Goal: Information Seeking & Learning: Learn about a topic

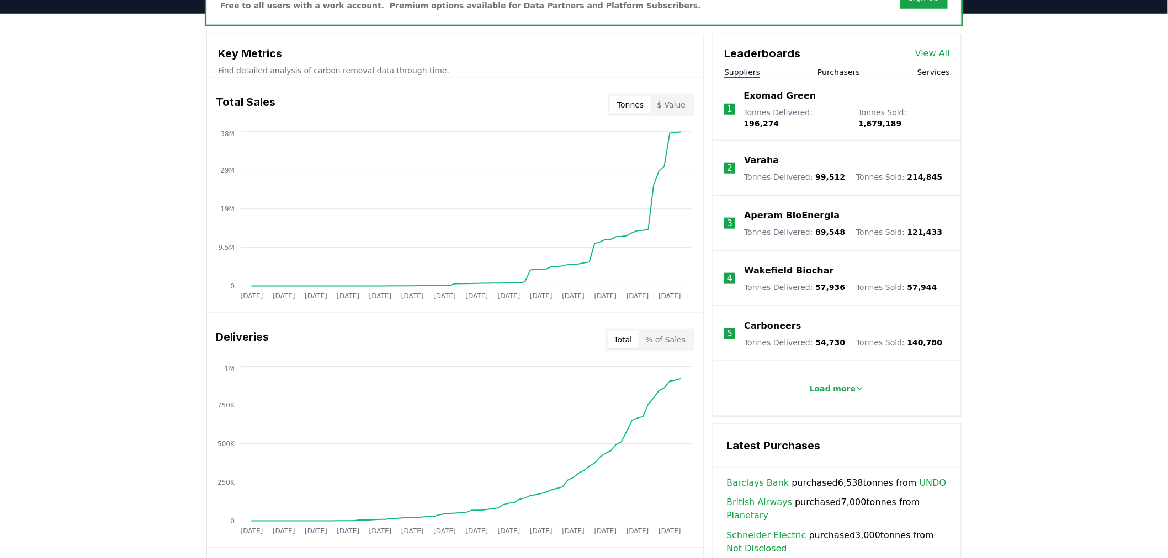
scroll to position [367, 0]
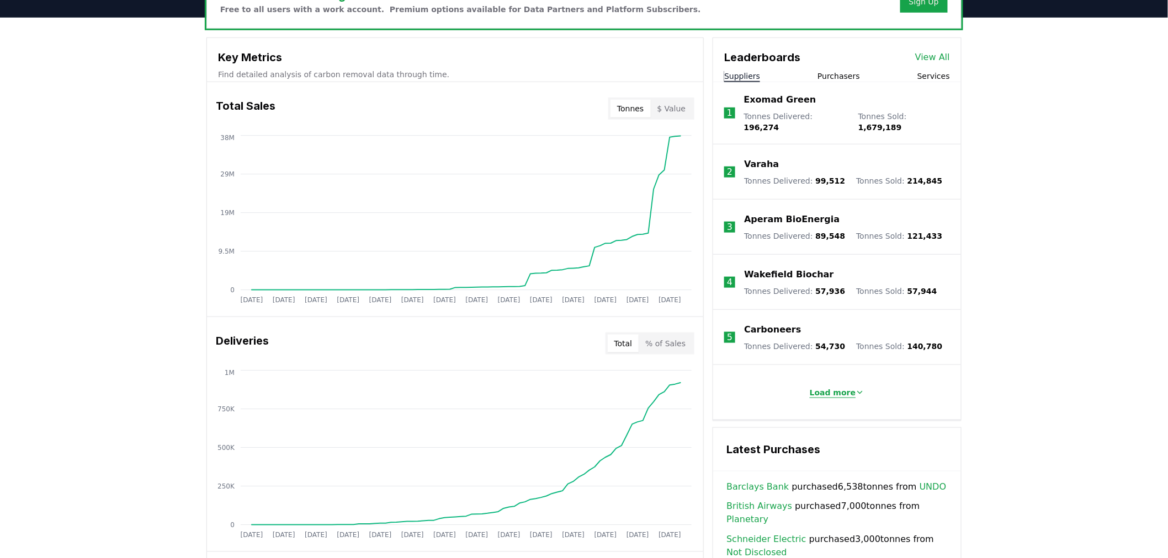
click at [837, 387] on p "Load more" at bounding box center [832, 392] width 46 height 11
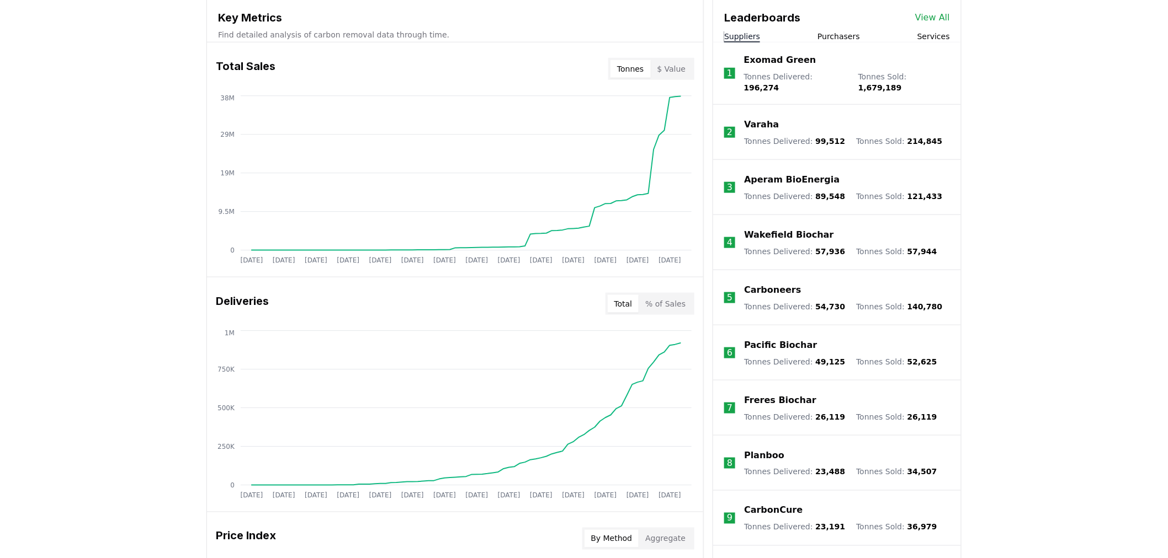
scroll to position [429, 0]
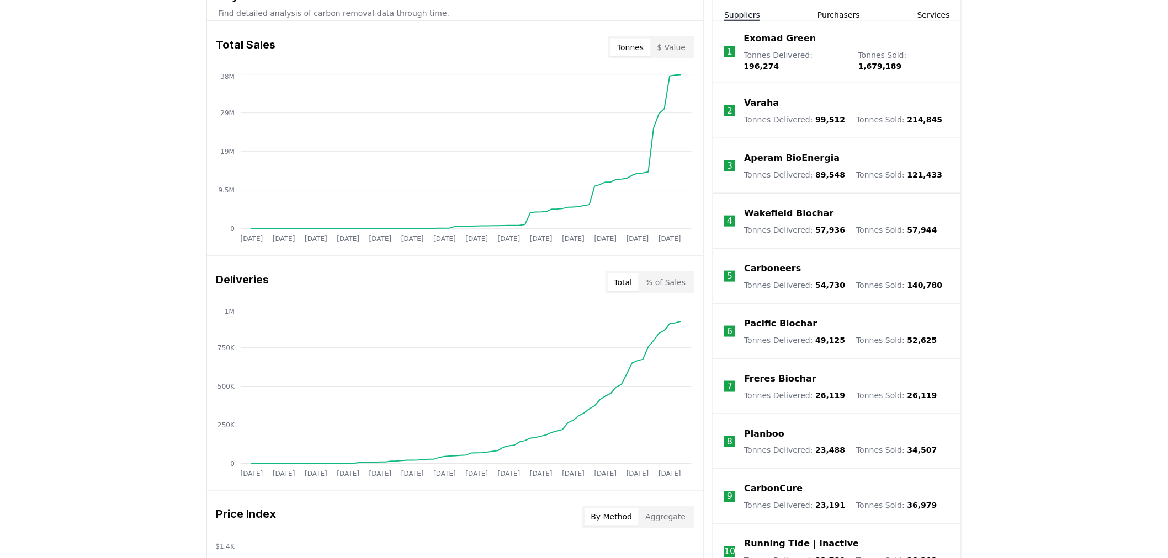
click at [770, 97] on p "Varaha" at bounding box center [761, 103] width 35 height 13
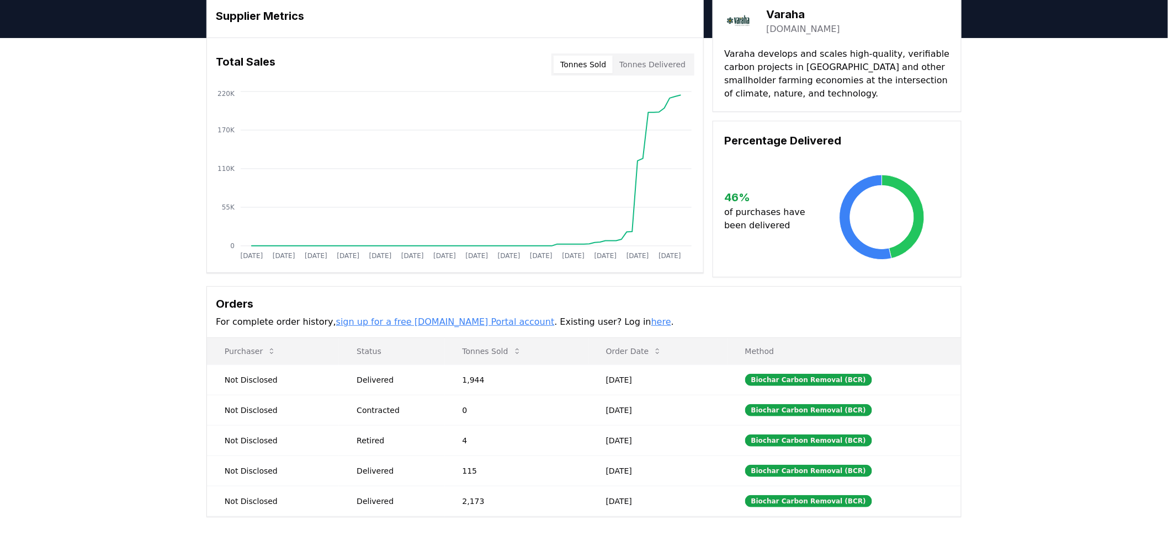
scroll to position [184, 0]
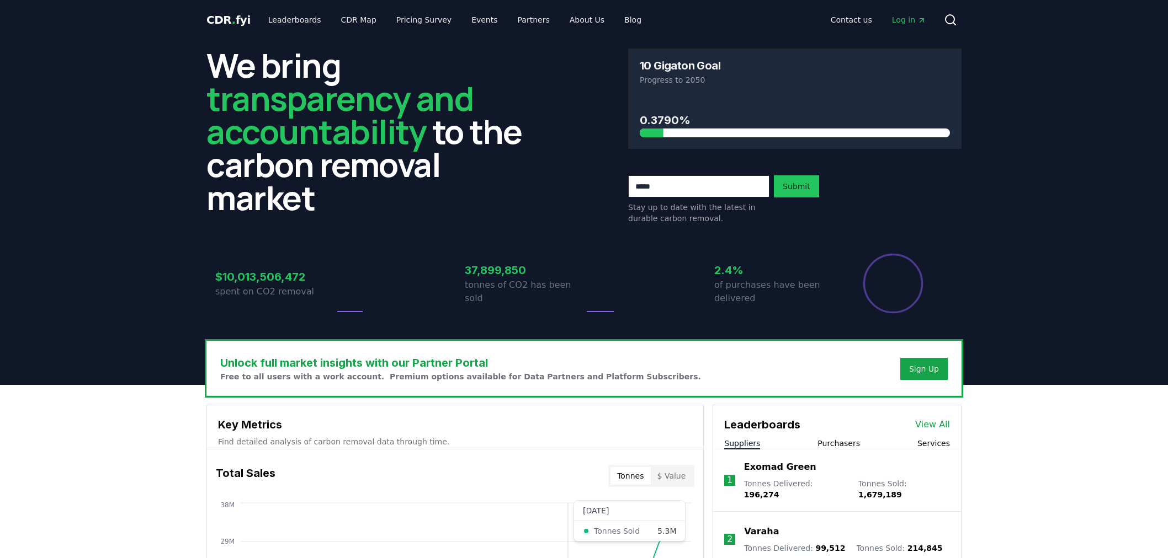
scroll to position [429, 0]
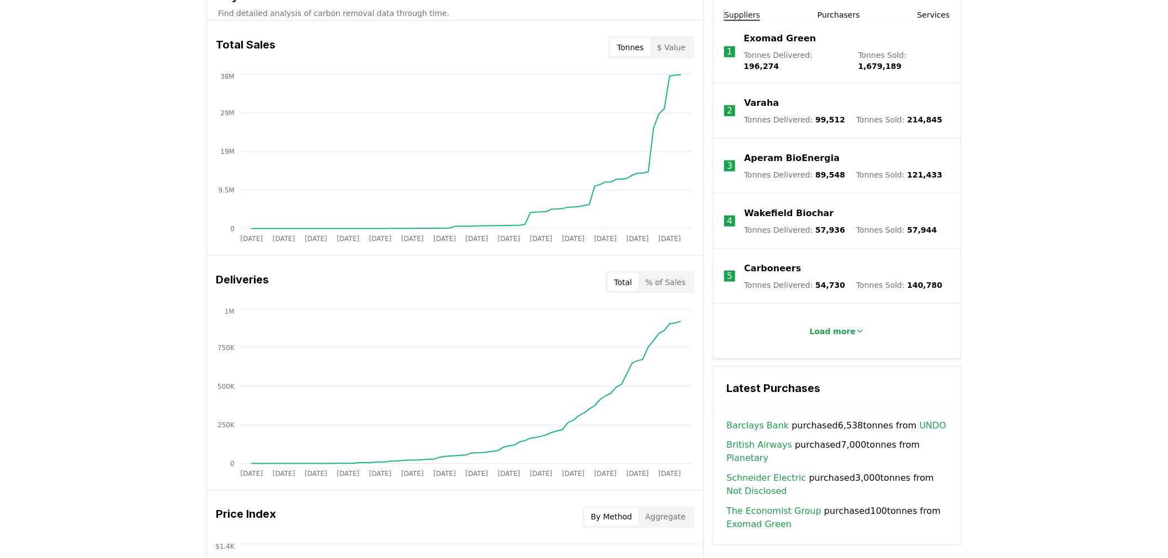
click at [834, 312] on li "Load more" at bounding box center [837, 331] width 248 height 55
click at [834, 326] on p "Load more" at bounding box center [832, 331] width 46 height 11
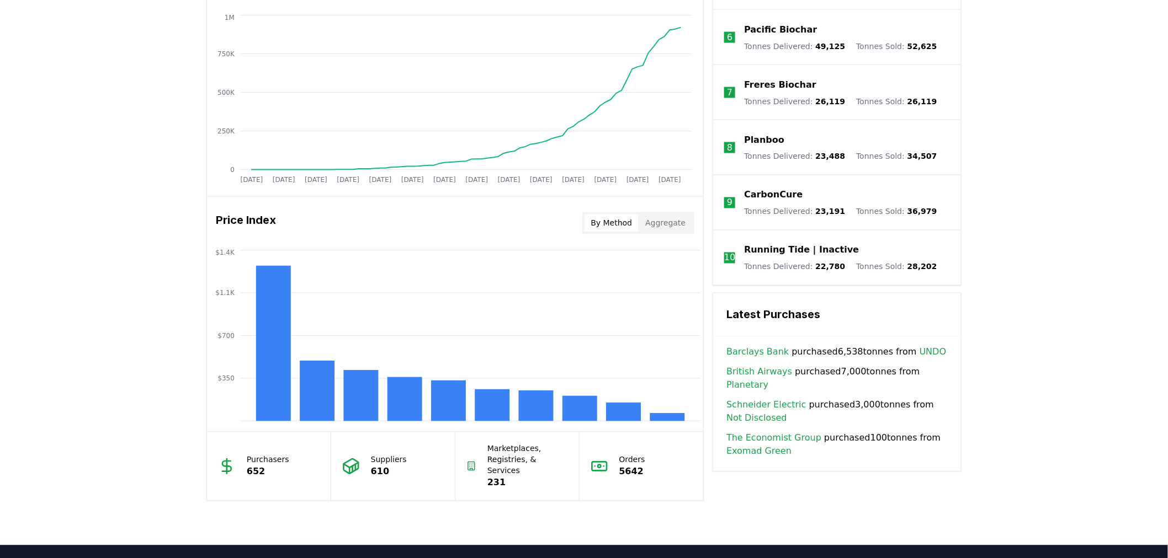
scroll to position [736, 0]
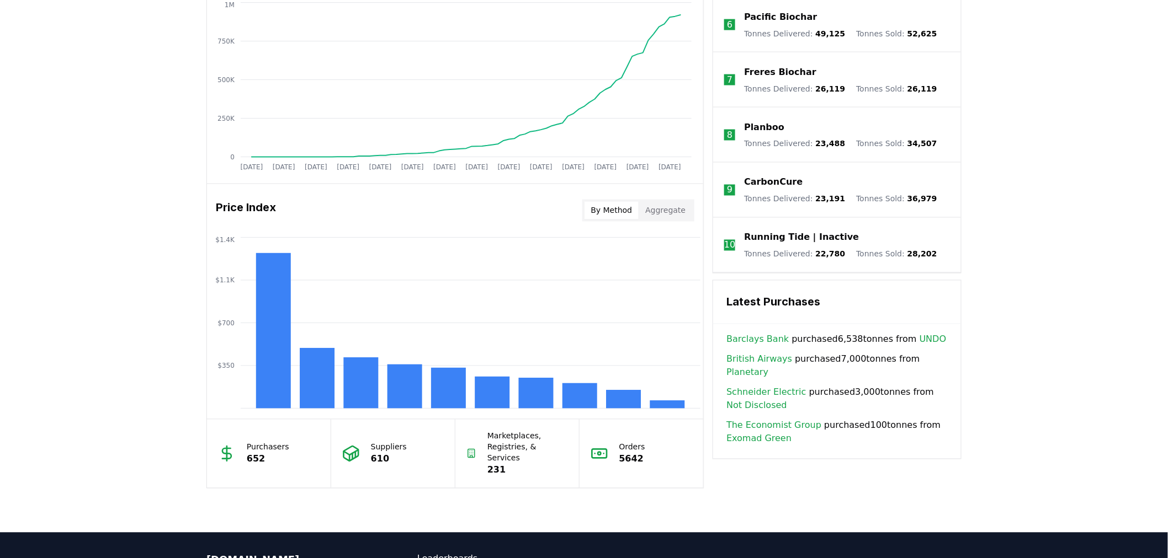
click at [771, 353] on link "British Airways" at bounding box center [759, 359] width 66 height 13
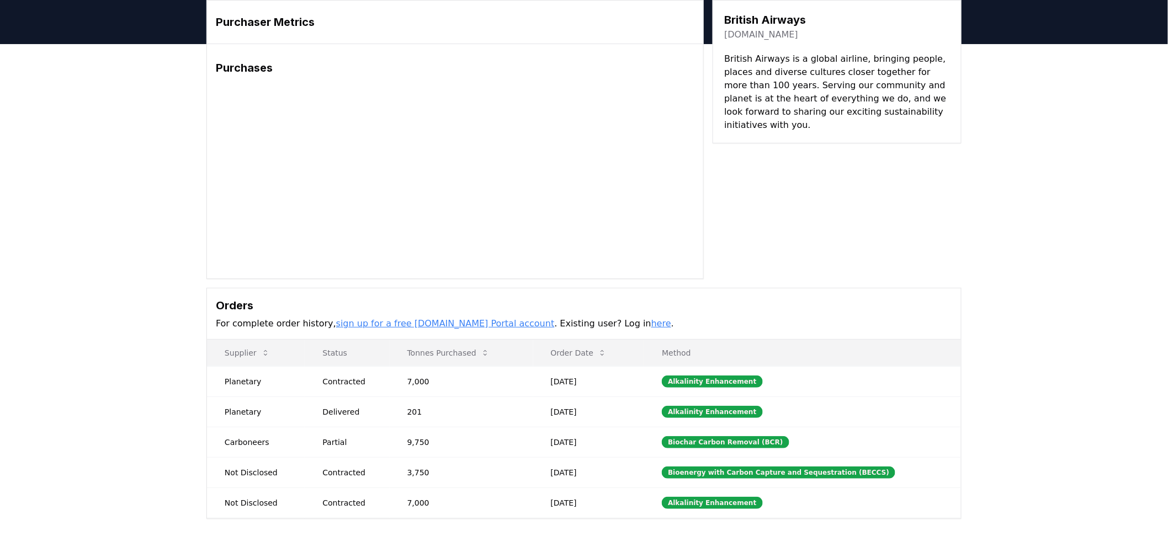
scroll to position [61, 0]
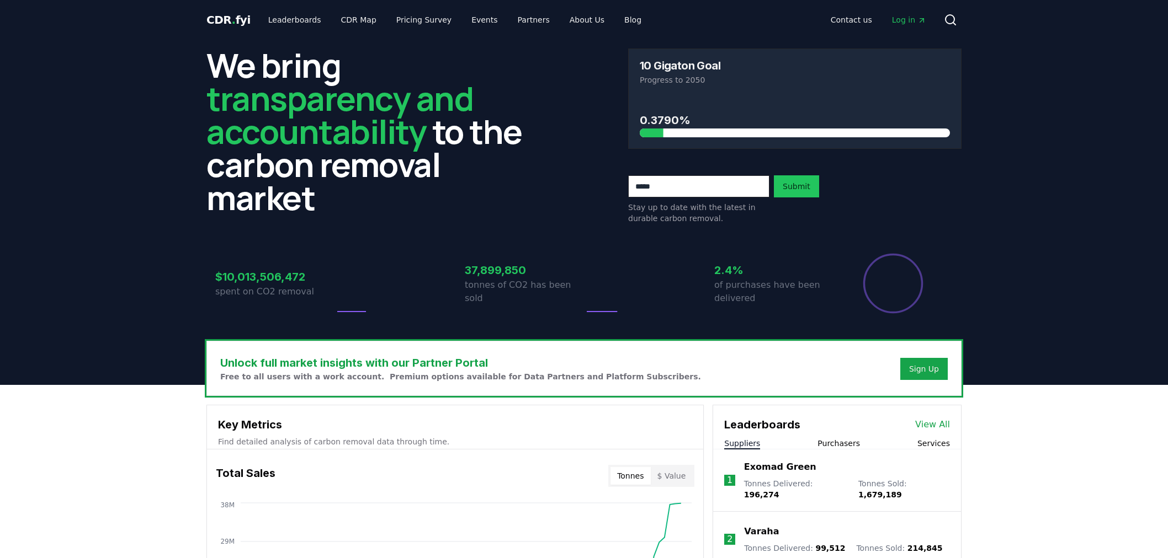
scroll to position [736, 0]
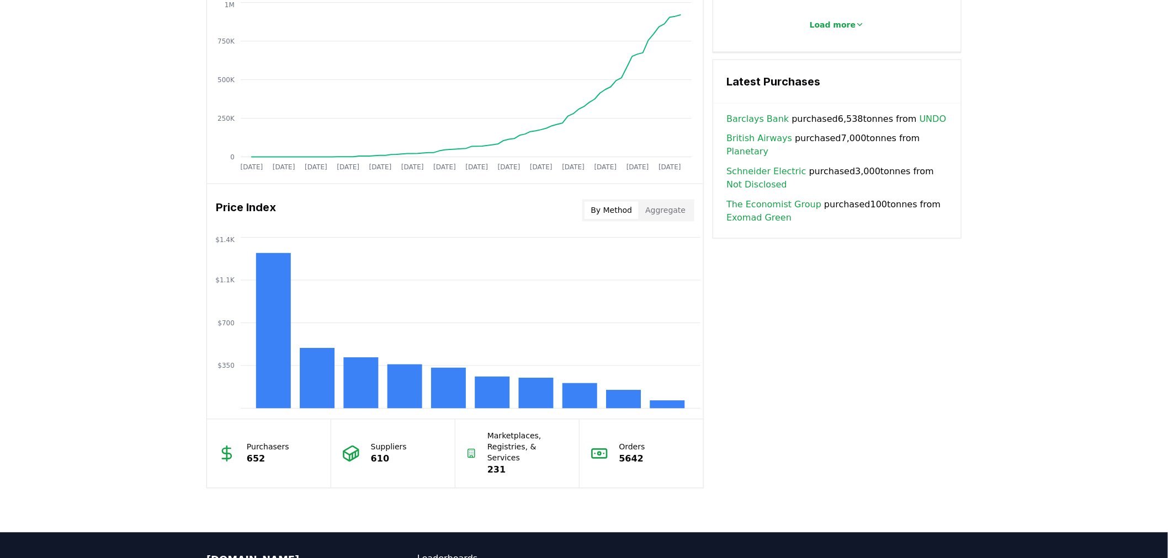
click at [768, 146] on link "Planetary" at bounding box center [747, 152] width 42 height 13
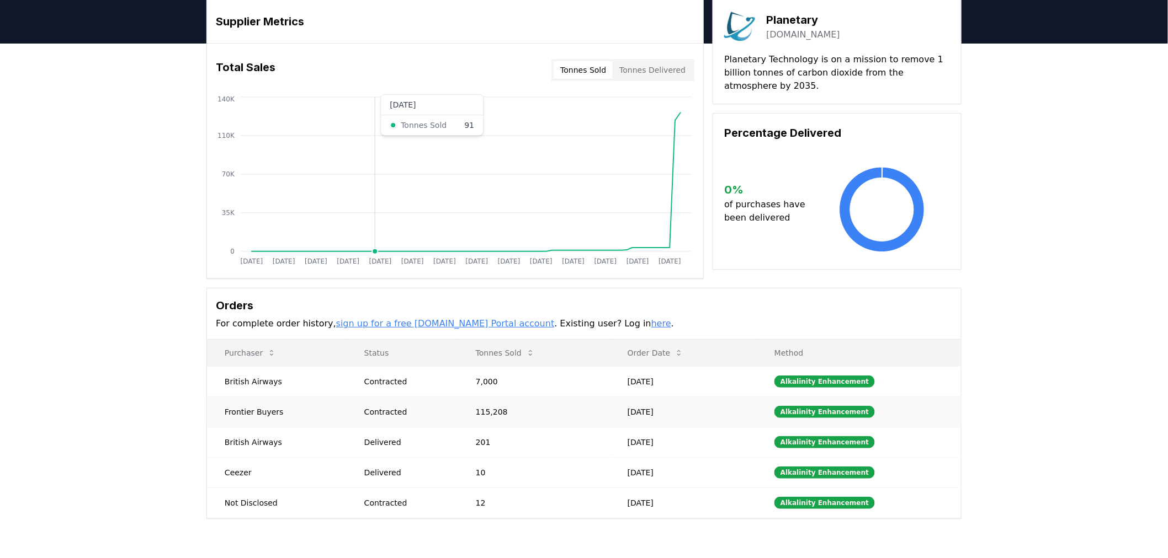
scroll to position [61, 0]
